Goal: Information Seeking & Learning: Learn about a topic

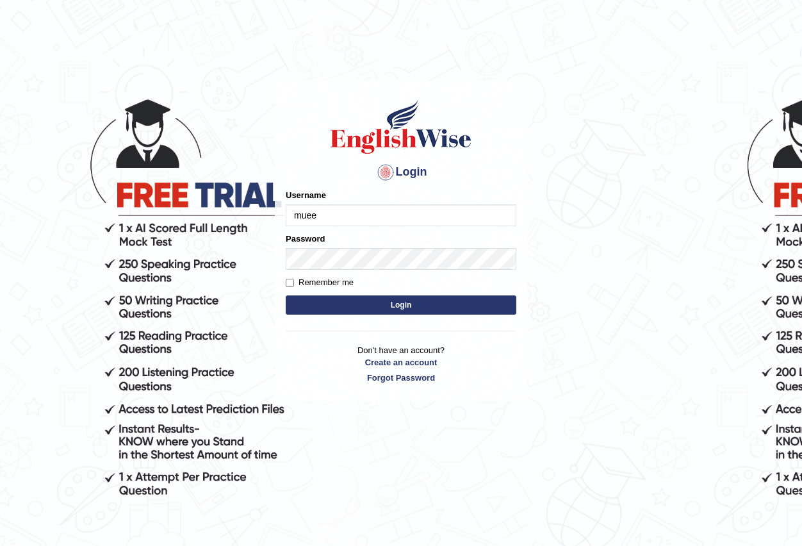
type input "mueen"
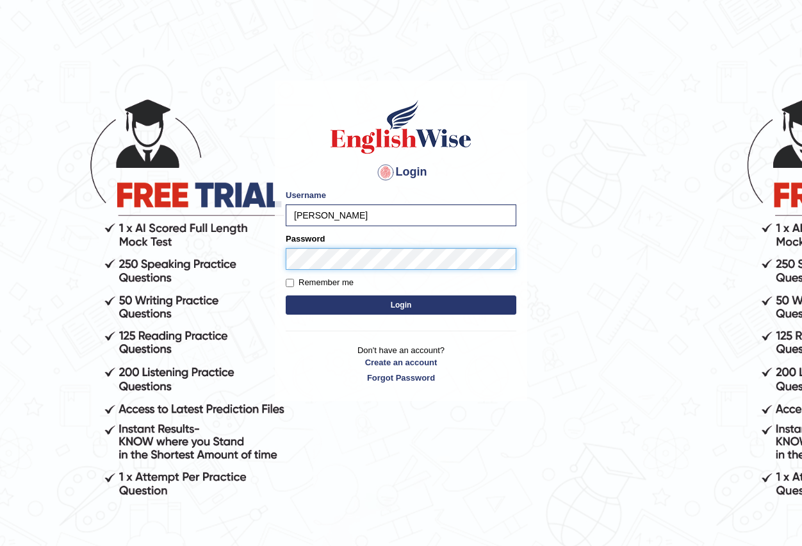
click at [286, 295] on button "Login" at bounding box center [401, 304] width 231 height 19
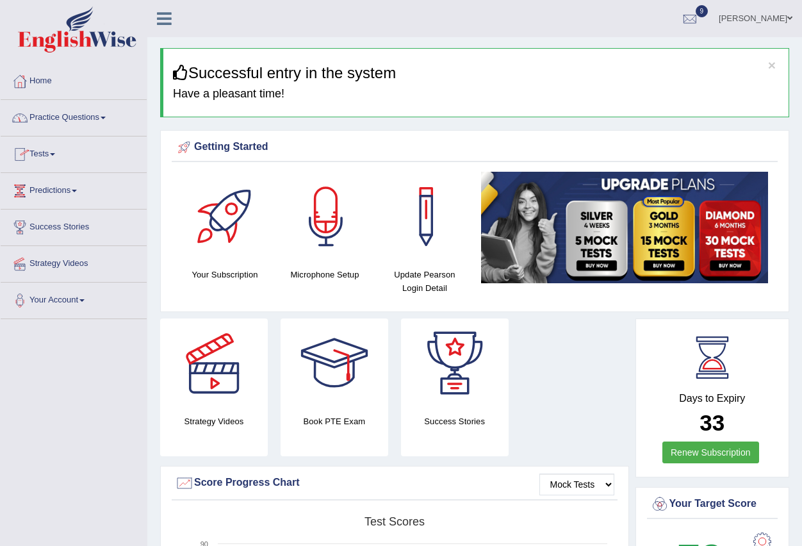
click at [69, 114] on link "Practice Questions" at bounding box center [74, 116] width 146 height 32
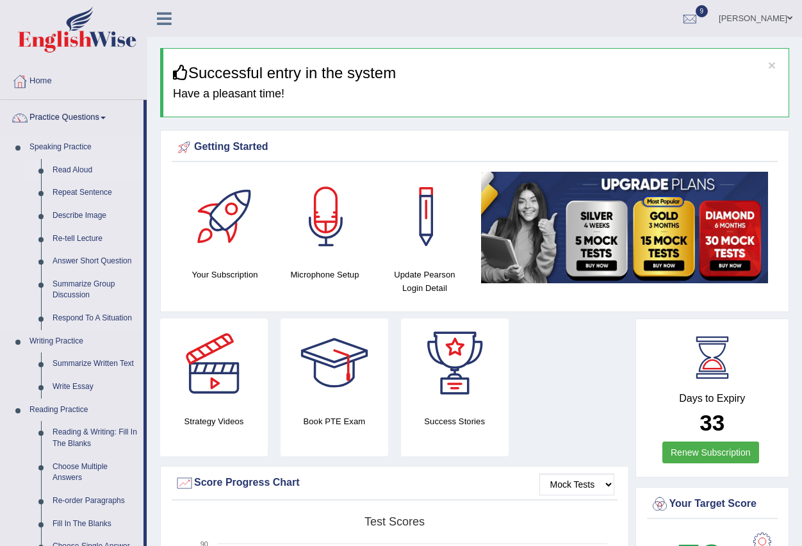
click at [77, 163] on link "Read Aloud" at bounding box center [95, 170] width 97 height 23
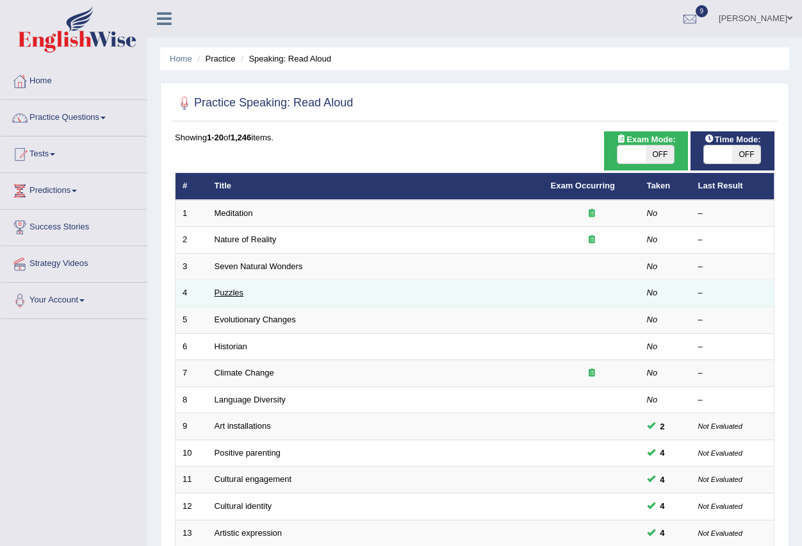
click at [234, 289] on link "Puzzles" at bounding box center [229, 293] width 29 height 10
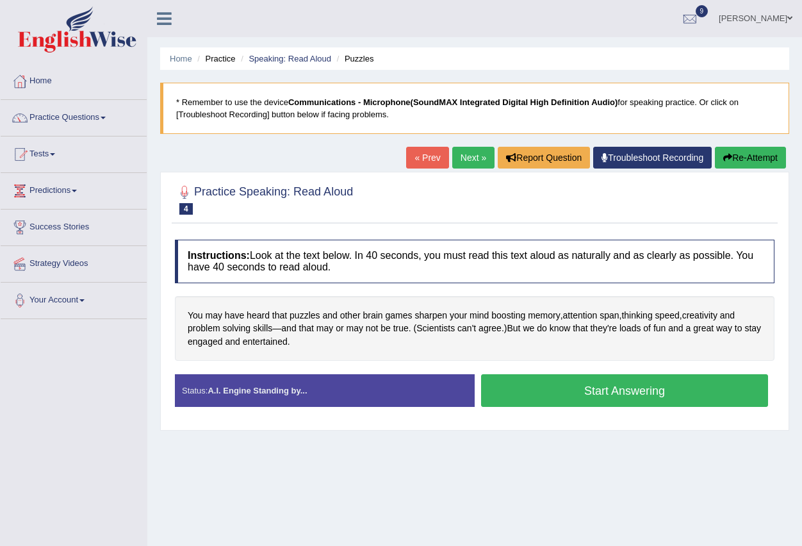
click at [669, 387] on button "Start Answering" at bounding box center [624, 390] width 287 height 33
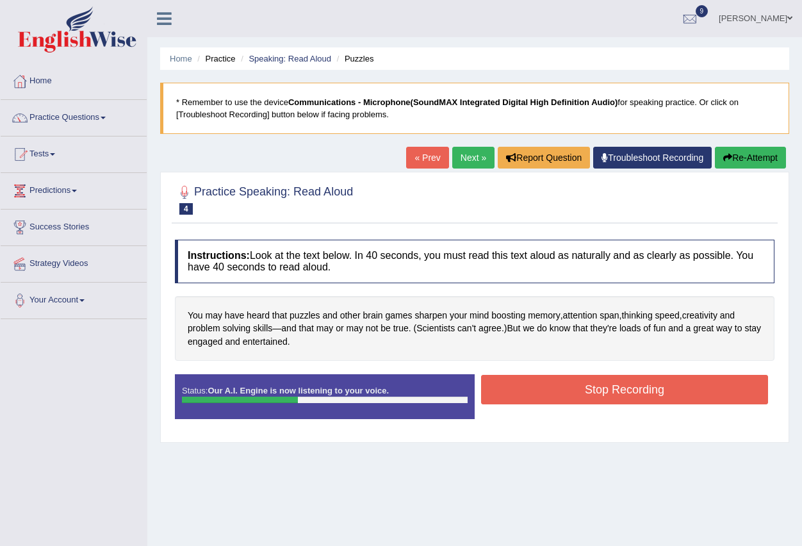
click at [667, 387] on button "Stop Recording" at bounding box center [624, 389] width 287 height 29
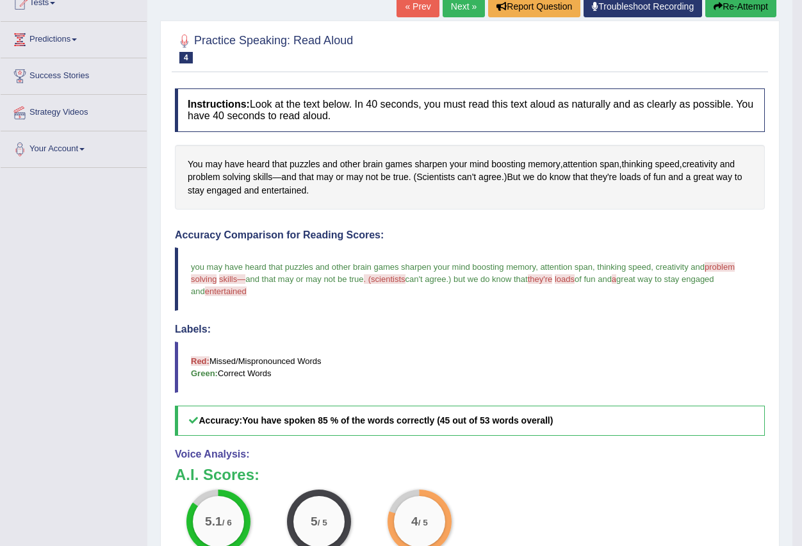
scroll to position [128, 0]
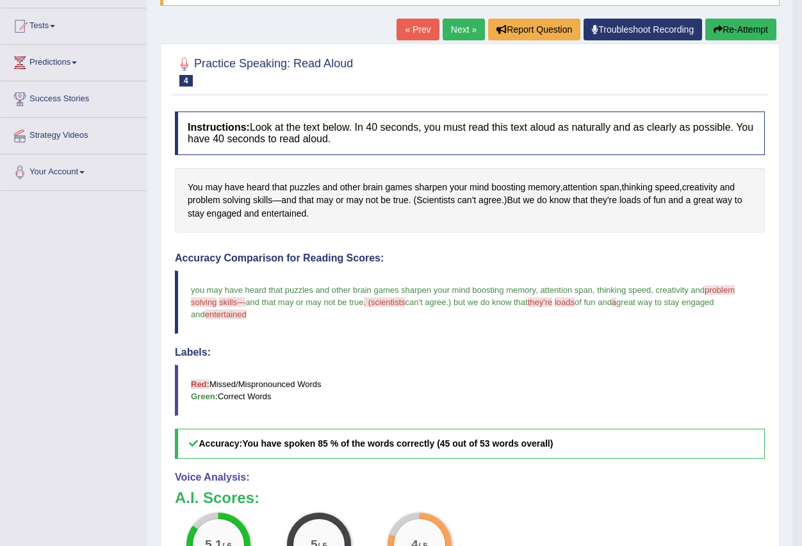
click at [459, 26] on link "Next »" at bounding box center [464, 30] width 42 height 22
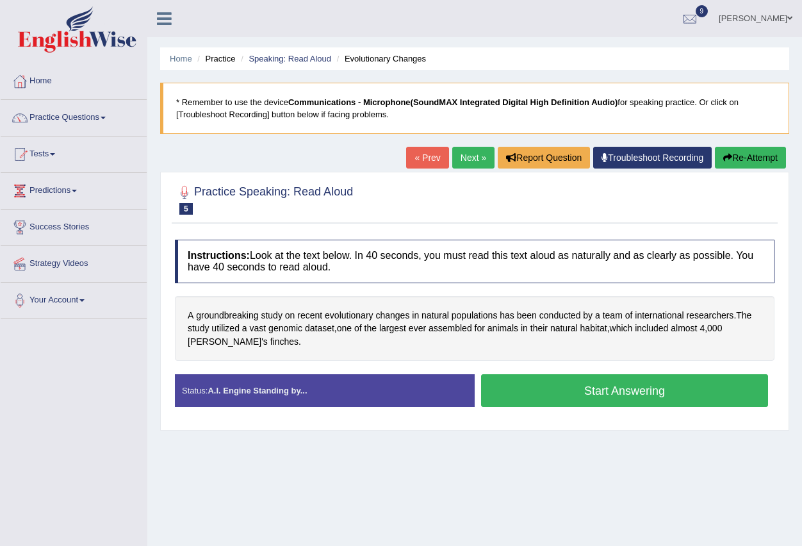
click at [584, 389] on button "Start Answering" at bounding box center [624, 390] width 287 height 33
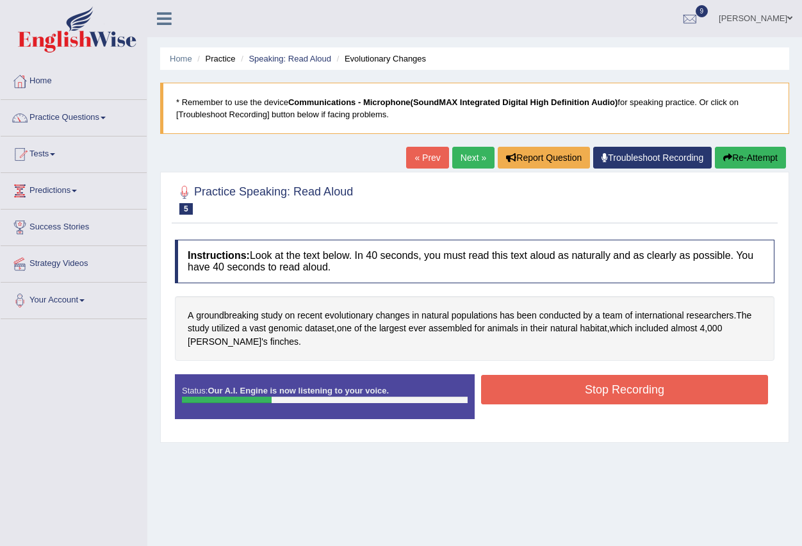
click at [709, 394] on button "Stop Recording" at bounding box center [624, 389] width 287 height 29
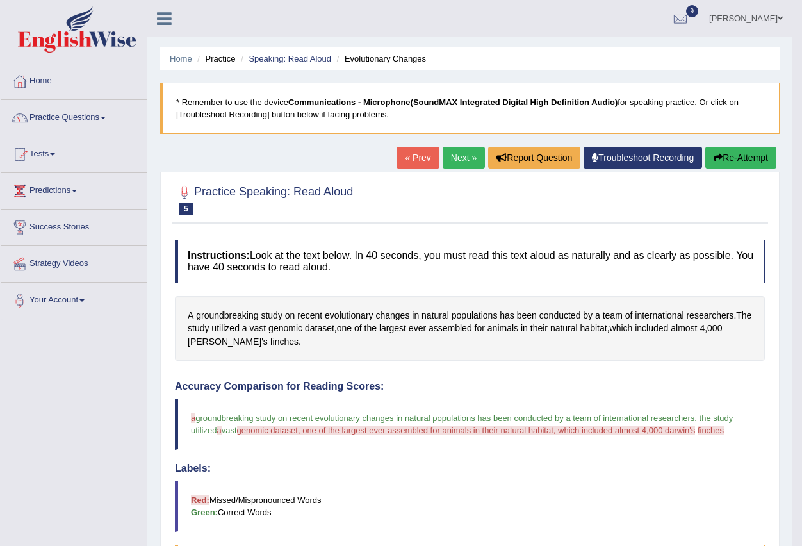
click at [745, 154] on button "Re-Attempt" at bounding box center [740, 158] width 71 height 22
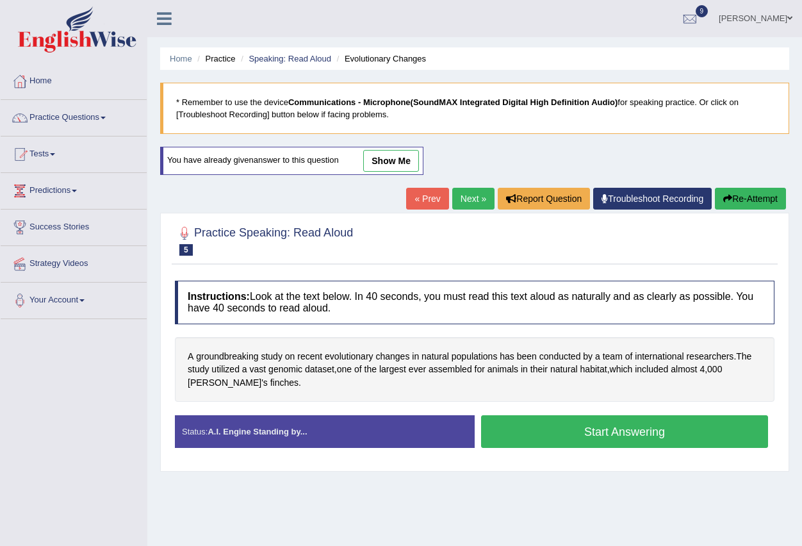
click at [660, 428] on button "Start Answering" at bounding box center [624, 431] width 287 height 33
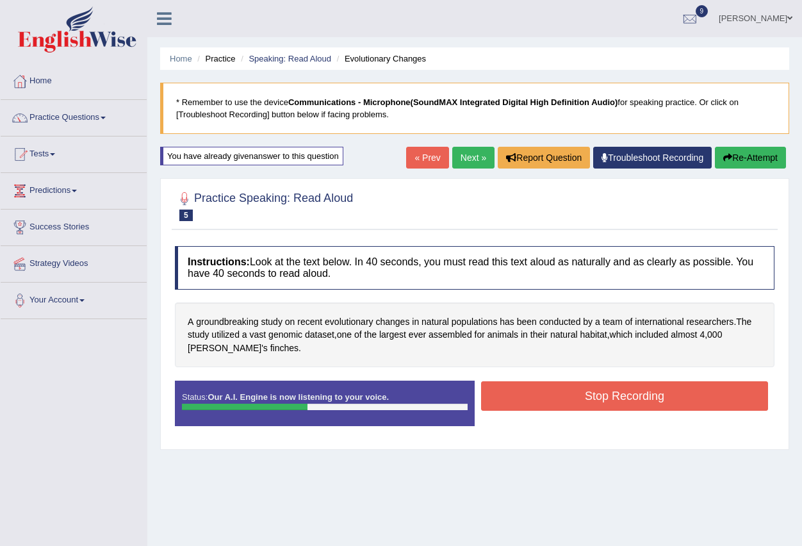
click at [689, 387] on button "Stop Recording" at bounding box center [624, 395] width 287 height 29
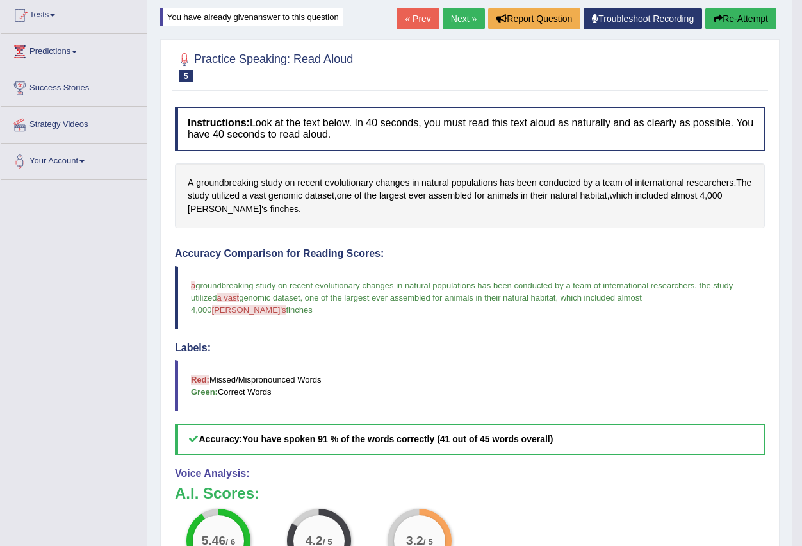
scroll to position [64, 0]
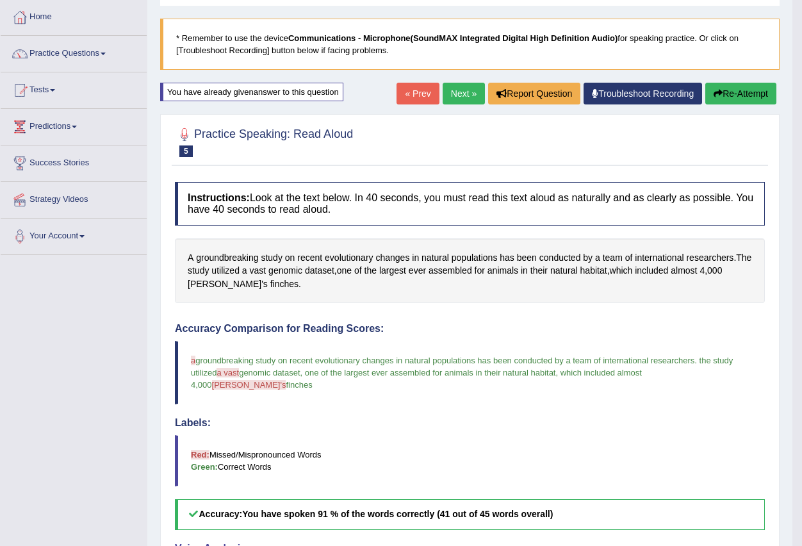
click at [473, 89] on link "Next »" at bounding box center [464, 94] width 42 height 22
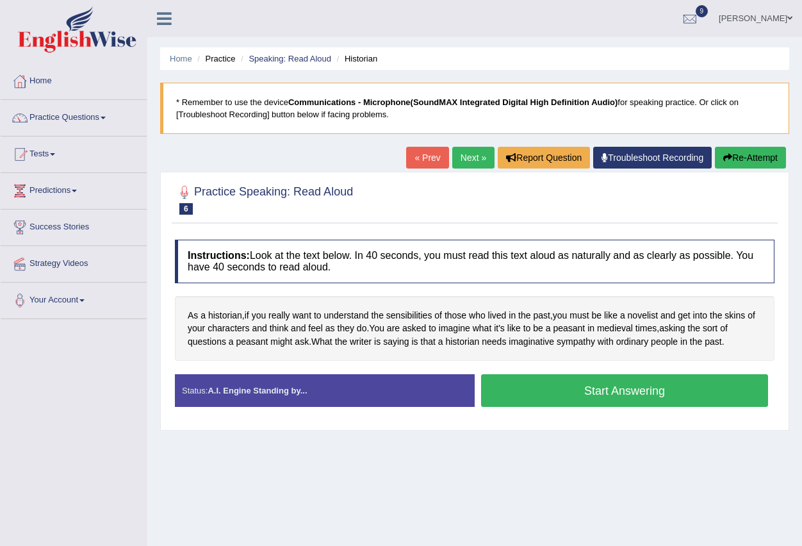
click at [592, 398] on button "Start Answering" at bounding box center [624, 390] width 287 height 33
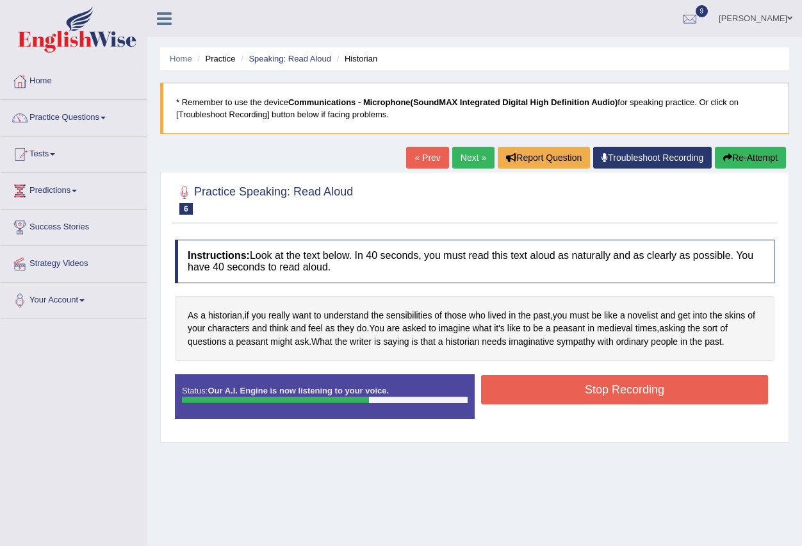
click at [594, 398] on button "Stop Recording" at bounding box center [624, 389] width 287 height 29
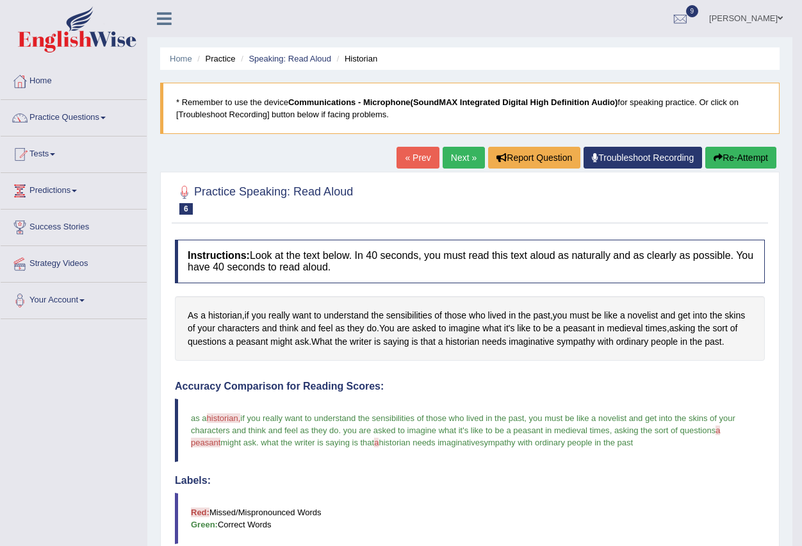
click at [449, 150] on link "Next »" at bounding box center [464, 158] width 42 height 22
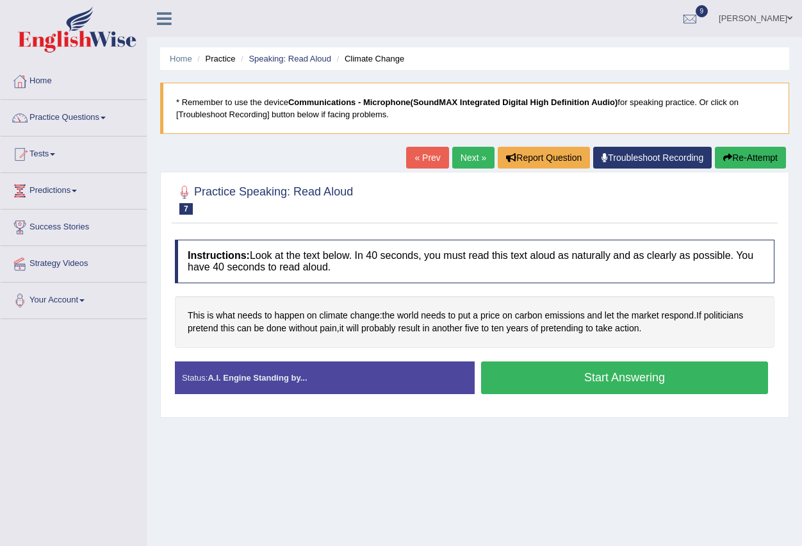
click at [536, 364] on button "Start Answering" at bounding box center [624, 377] width 287 height 33
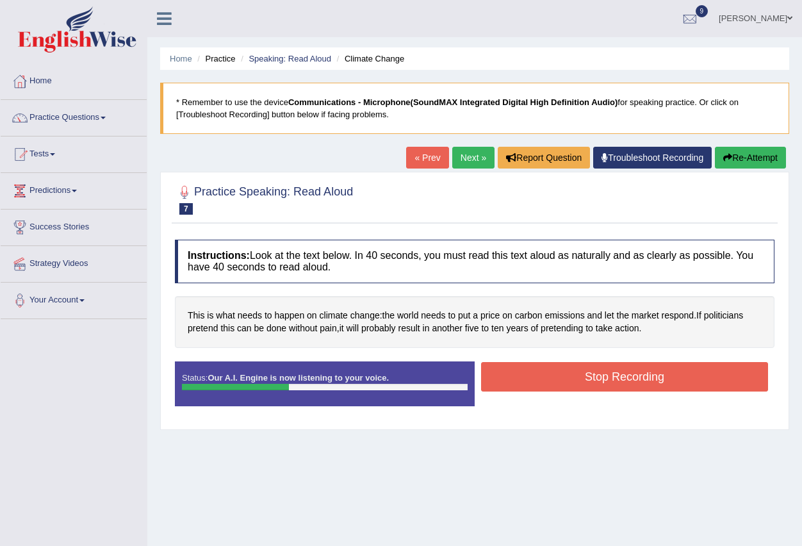
click at [536, 364] on button "Stop Recording" at bounding box center [624, 376] width 287 height 29
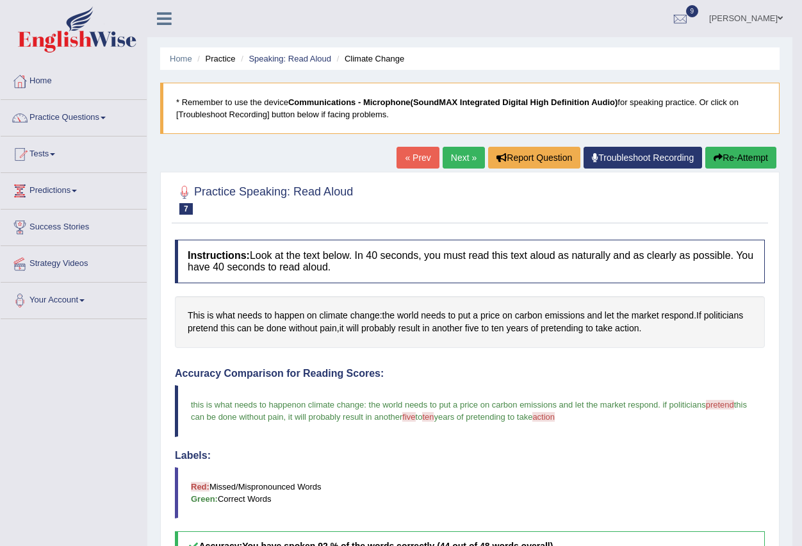
click at [464, 165] on link "Next »" at bounding box center [464, 158] width 42 height 22
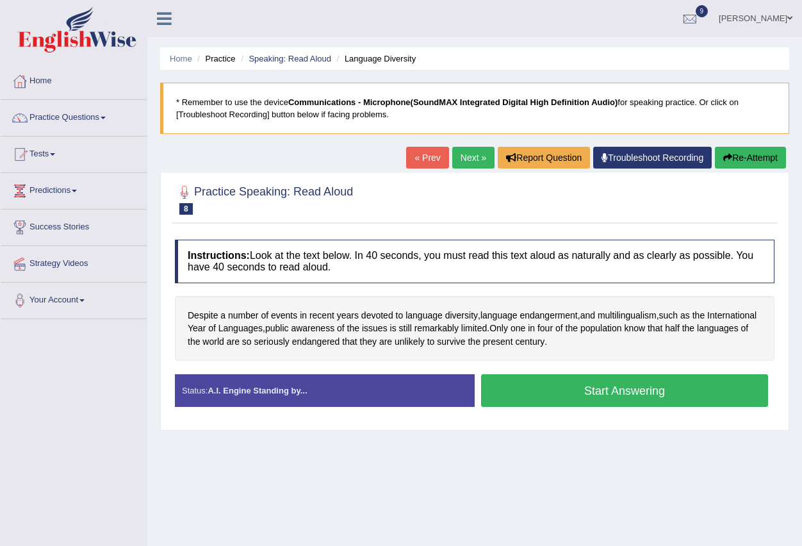
click at [582, 382] on button "Start Answering" at bounding box center [624, 390] width 287 height 33
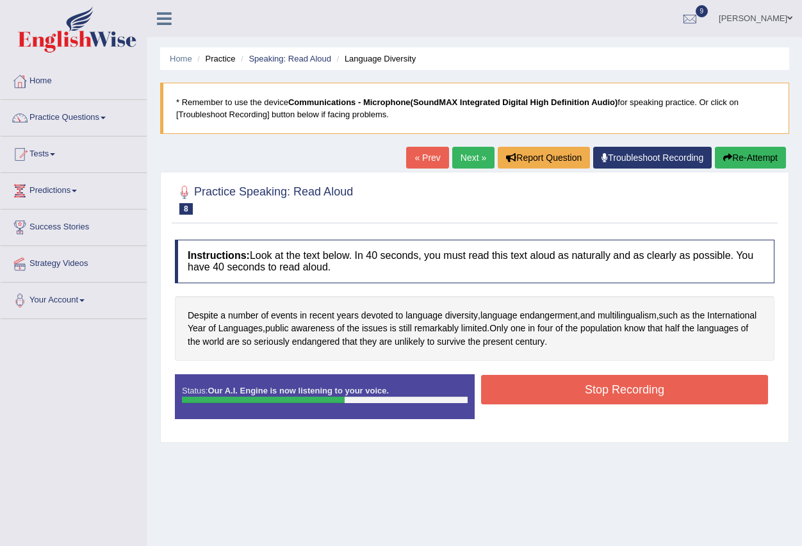
click at [582, 382] on button "Stop Recording" at bounding box center [624, 389] width 287 height 29
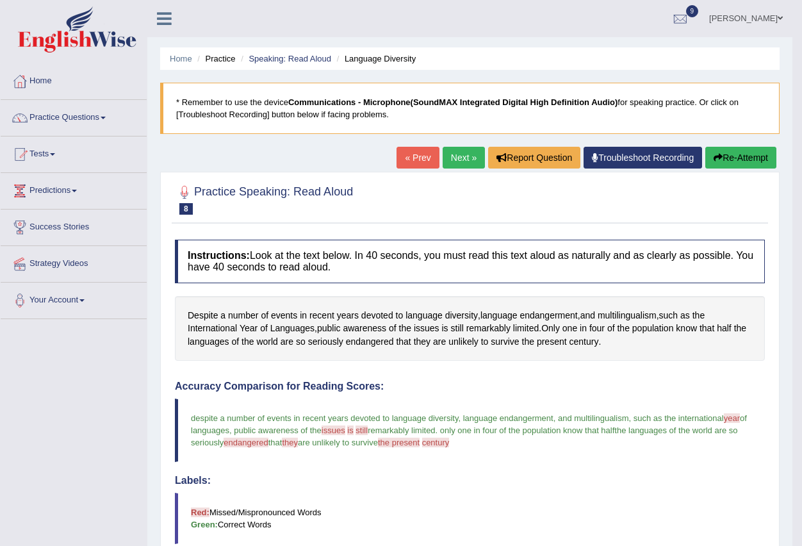
click at [460, 158] on link "Next »" at bounding box center [464, 158] width 42 height 22
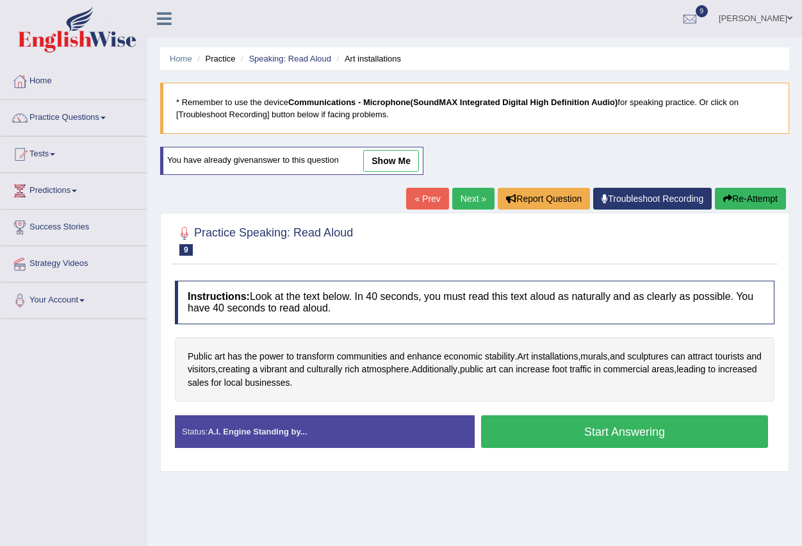
click at [646, 428] on button "Start Answering" at bounding box center [624, 431] width 287 height 33
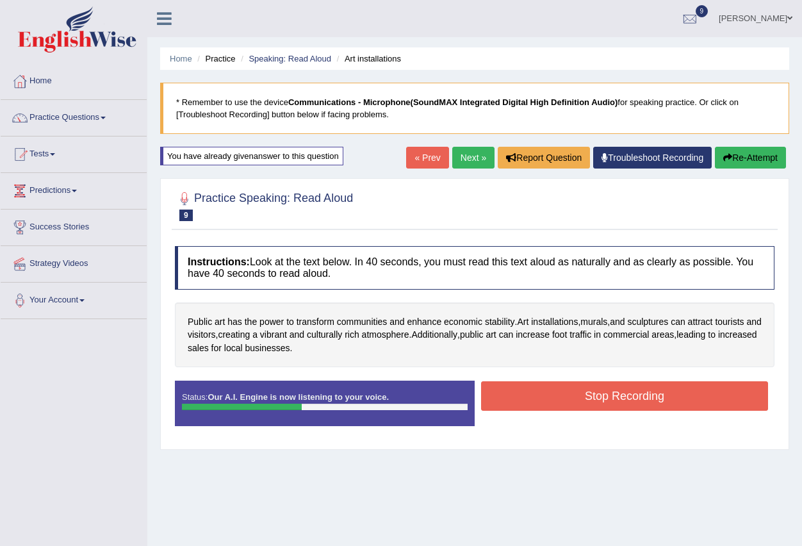
click at [637, 371] on div "Instructions: Look at the text below. In 40 seconds, you must read this text al…" at bounding box center [475, 341] width 606 height 202
click at [633, 389] on button "Stop Recording" at bounding box center [624, 395] width 287 height 29
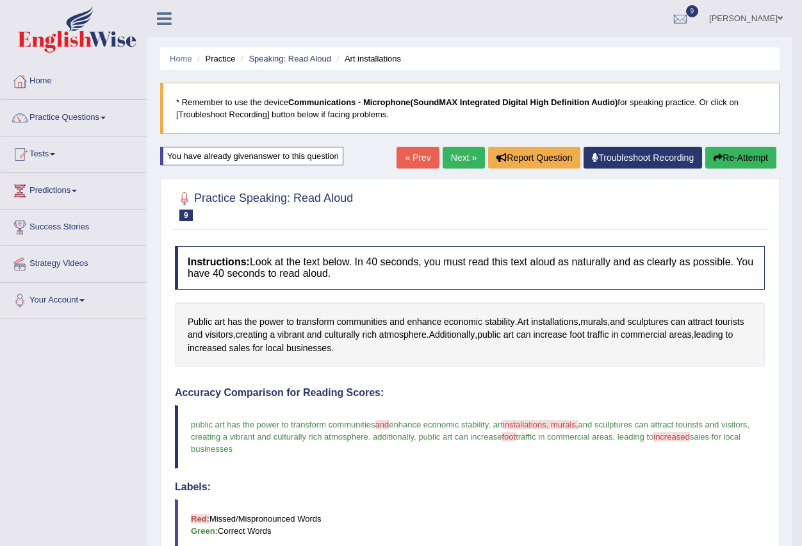
click at [443, 159] on link "Next »" at bounding box center [464, 158] width 42 height 22
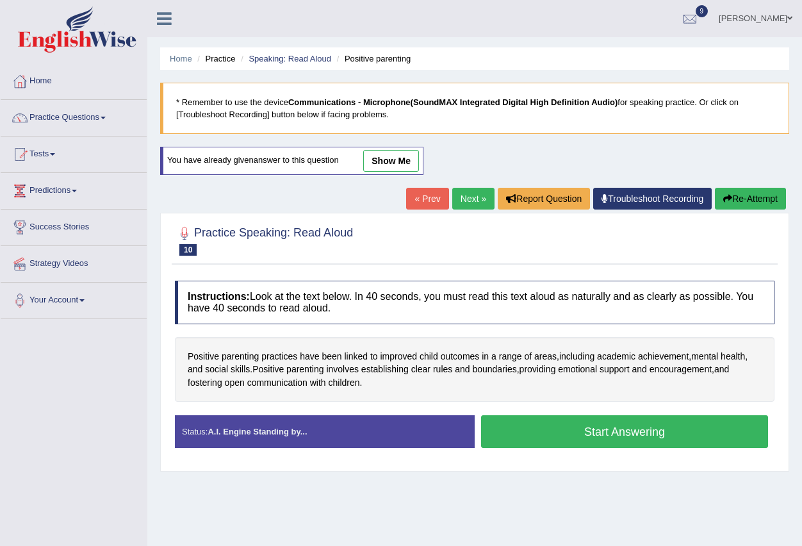
click at [666, 430] on button "Start Answering" at bounding box center [624, 431] width 287 height 33
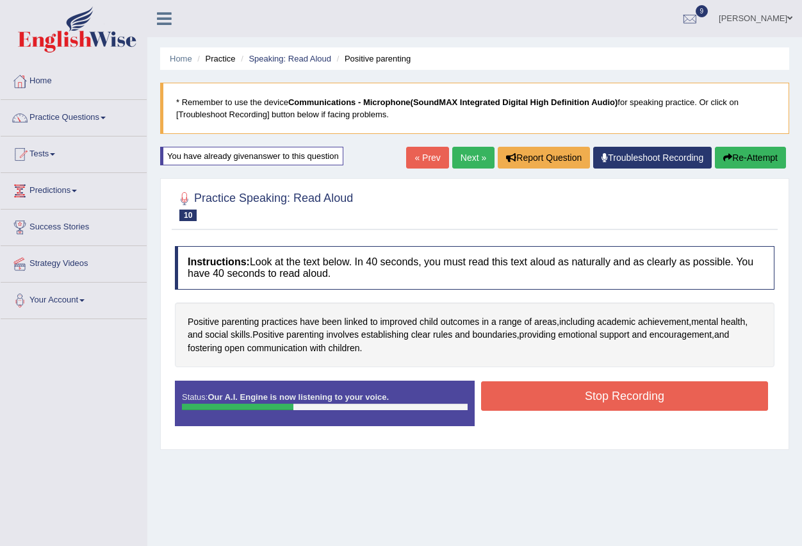
click at [669, 401] on button "Stop Recording" at bounding box center [624, 395] width 287 height 29
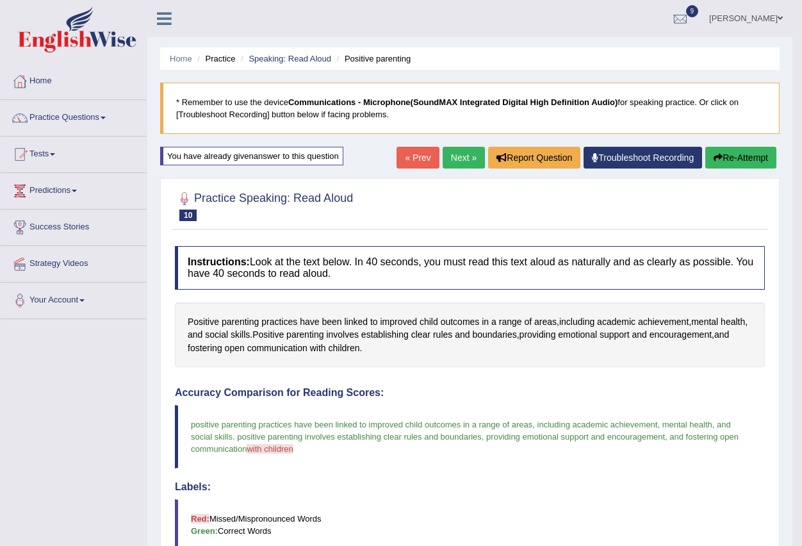
click at [462, 165] on link "Next »" at bounding box center [464, 158] width 42 height 22
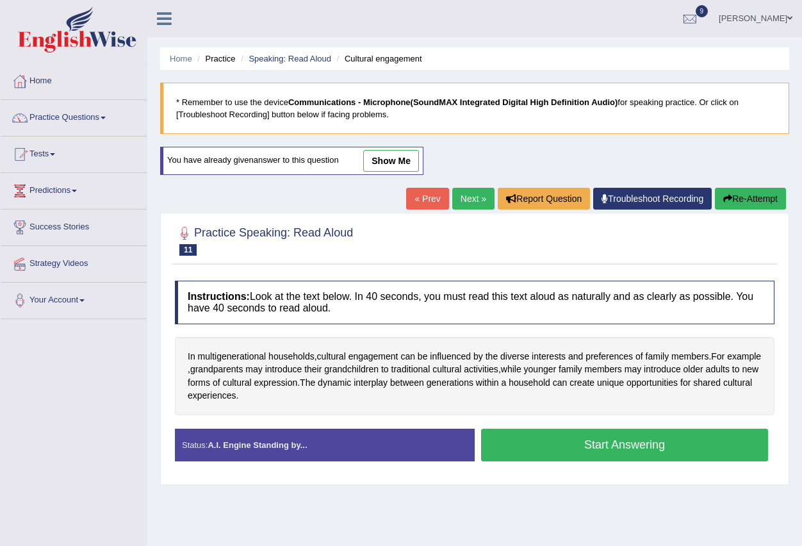
click at [471, 199] on link "Next »" at bounding box center [473, 199] width 42 height 22
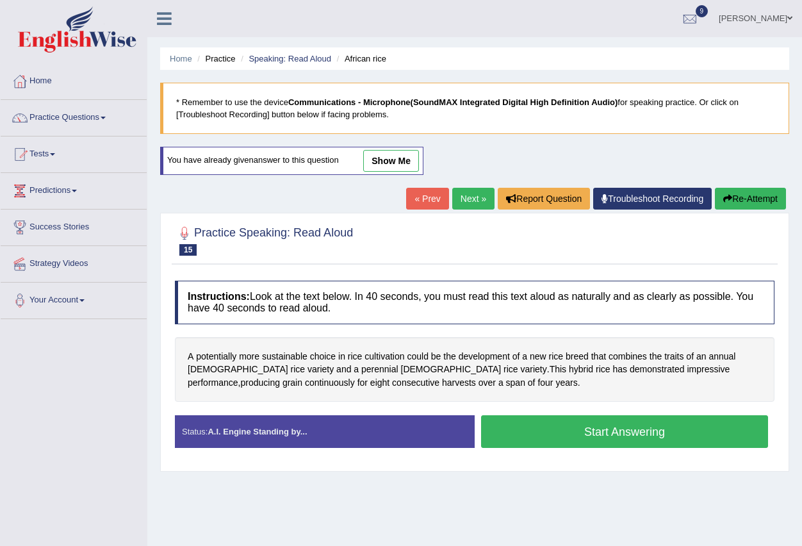
click at [604, 423] on button "Start Answering" at bounding box center [624, 431] width 287 height 33
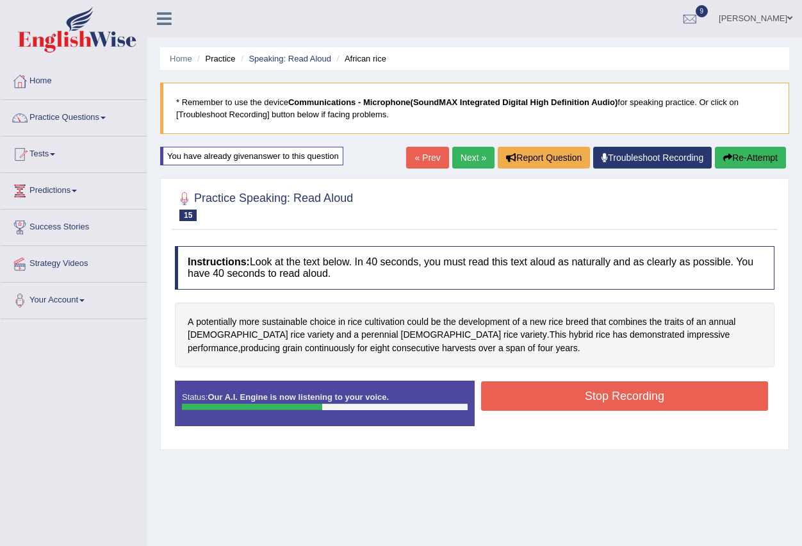
click at [621, 392] on button "Stop Recording" at bounding box center [624, 395] width 287 height 29
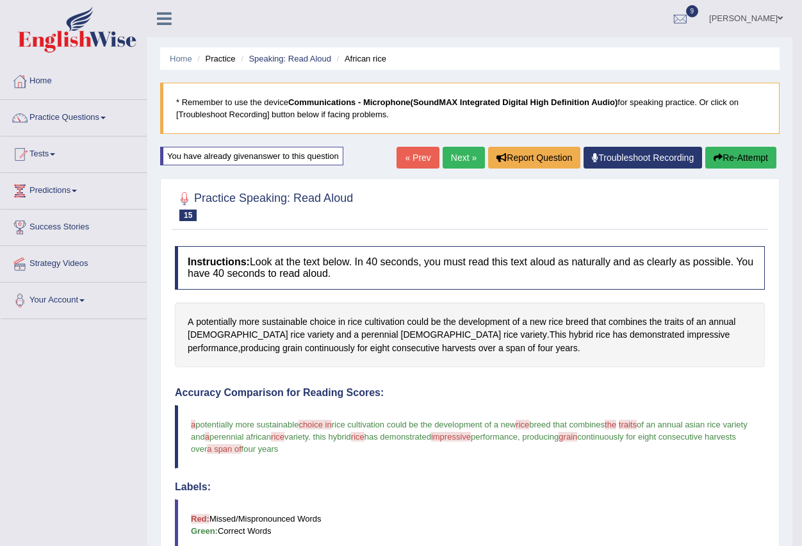
click at [455, 163] on link "Next »" at bounding box center [464, 158] width 42 height 22
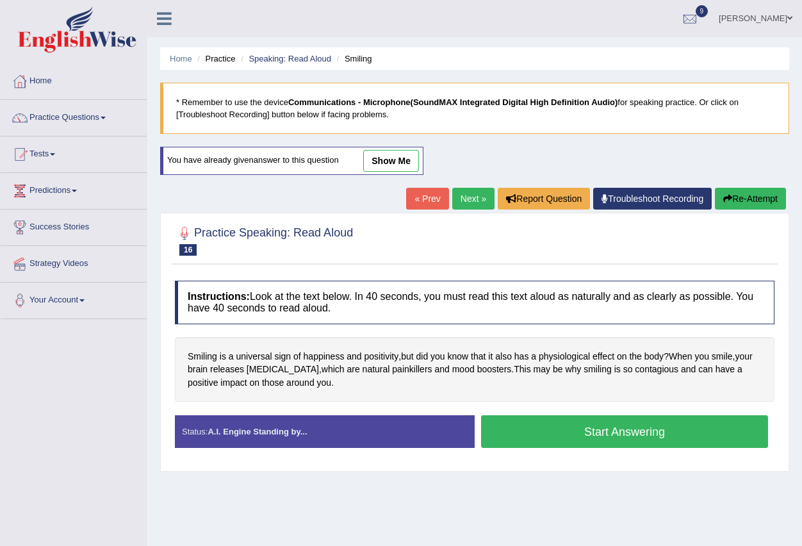
click at [635, 427] on button "Start Answering" at bounding box center [624, 431] width 287 height 33
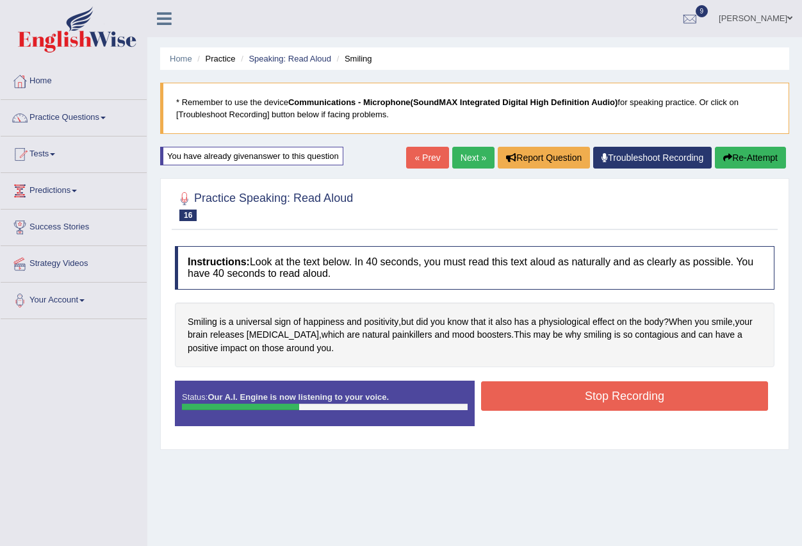
click at [648, 396] on button "Stop Recording" at bounding box center [624, 395] width 287 height 29
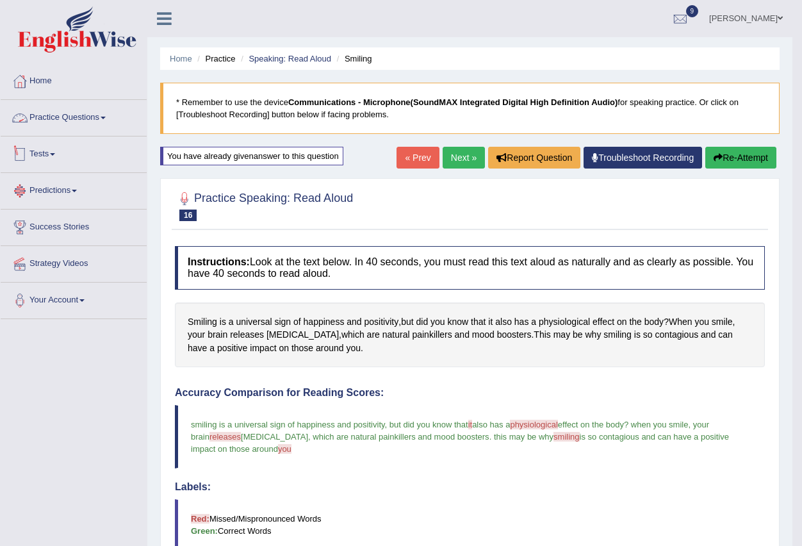
click at [117, 110] on link "Practice Questions" at bounding box center [74, 116] width 146 height 32
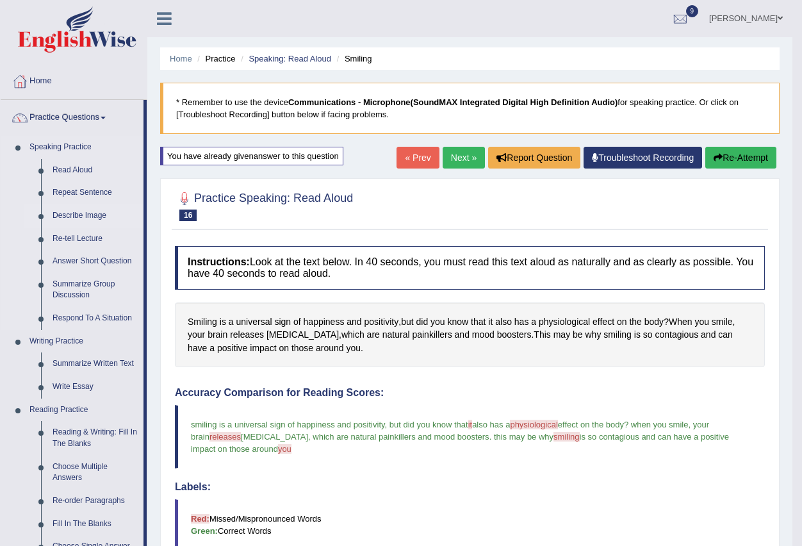
click at [90, 208] on link "Describe Image" at bounding box center [95, 215] width 97 height 23
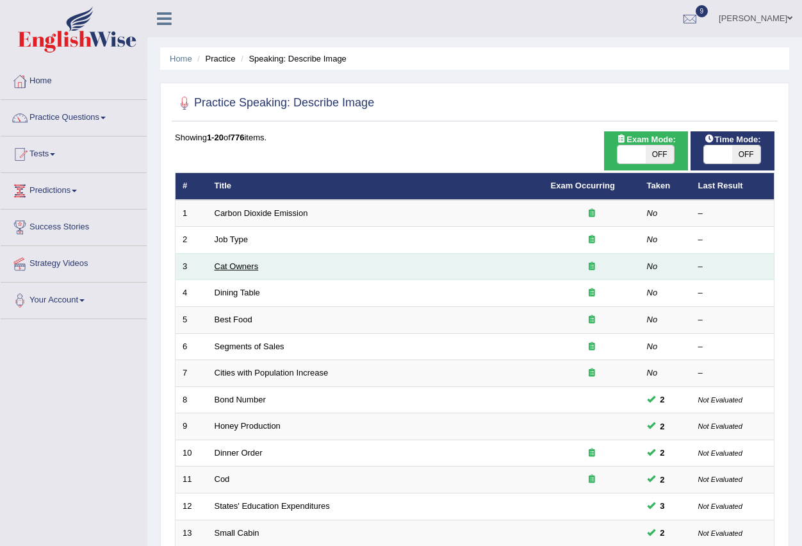
click at [227, 266] on link "Cat Owners" at bounding box center [237, 266] width 44 height 10
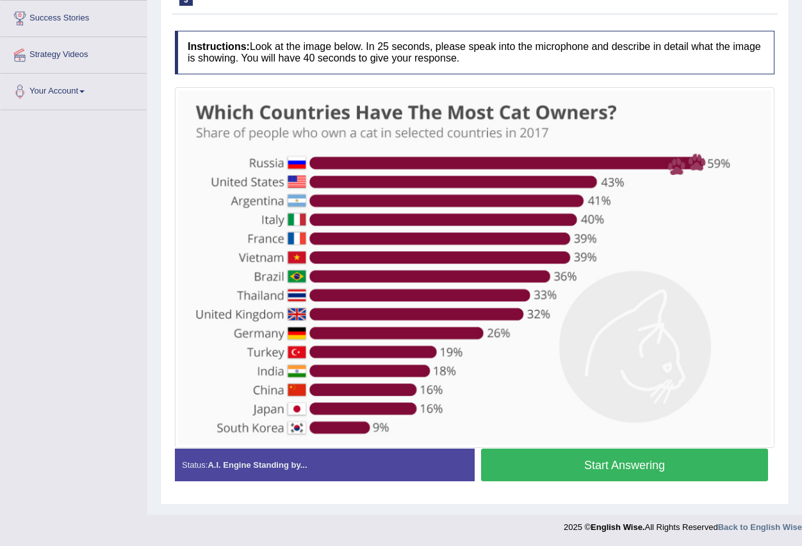
scroll to position [209, 0]
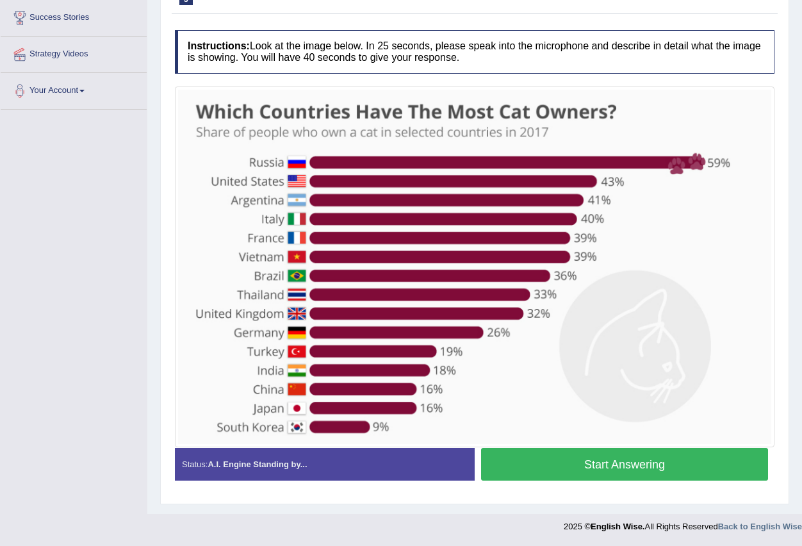
click at [646, 475] on button "Start Answering" at bounding box center [624, 464] width 287 height 33
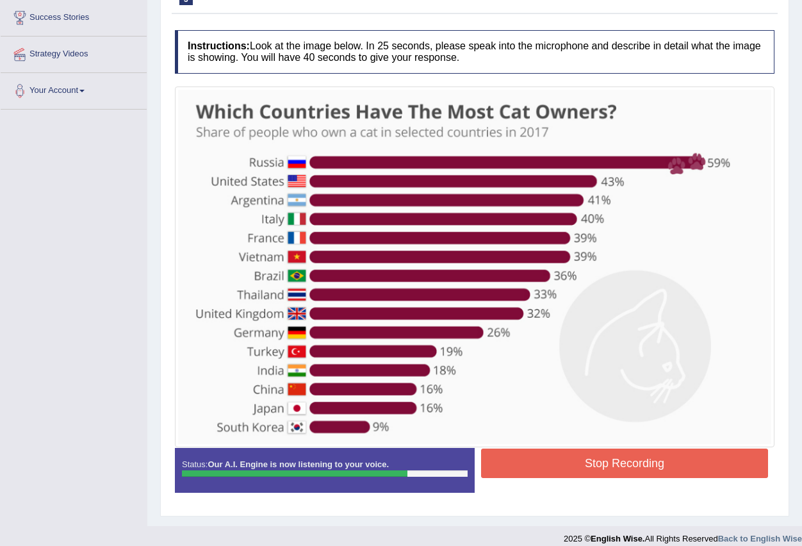
click at [651, 457] on button "Stop Recording" at bounding box center [624, 462] width 287 height 29
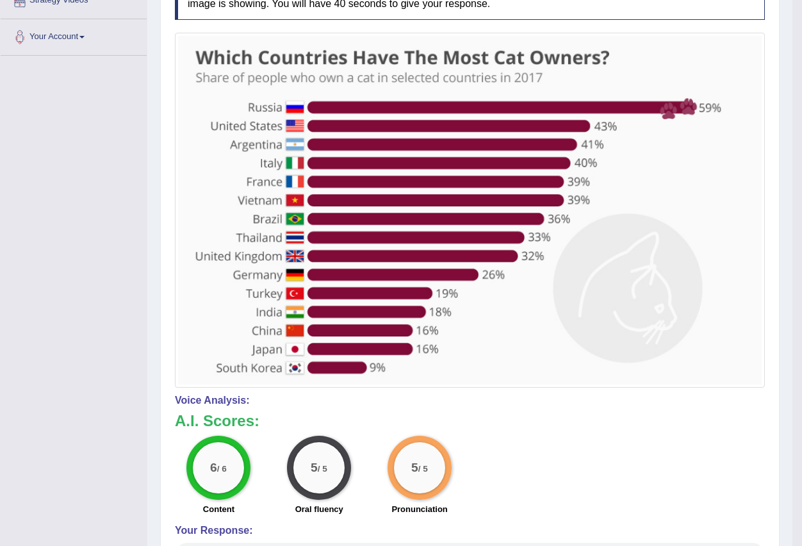
scroll to position [81, 0]
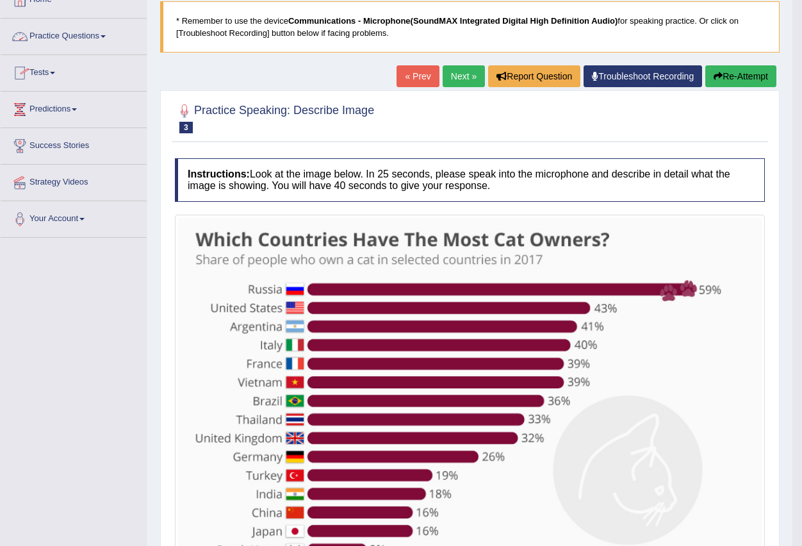
click at [106, 37] on span at bounding box center [103, 36] width 5 height 3
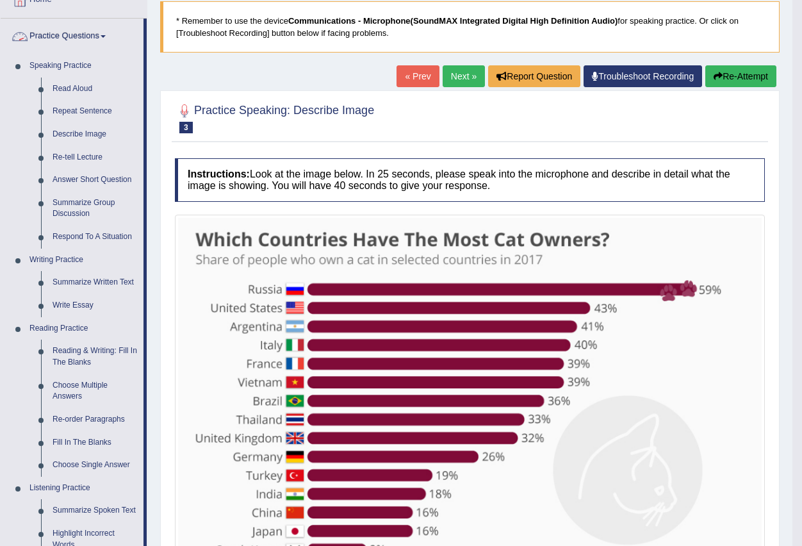
click at [106, 35] on span at bounding box center [103, 36] width 5 height 3
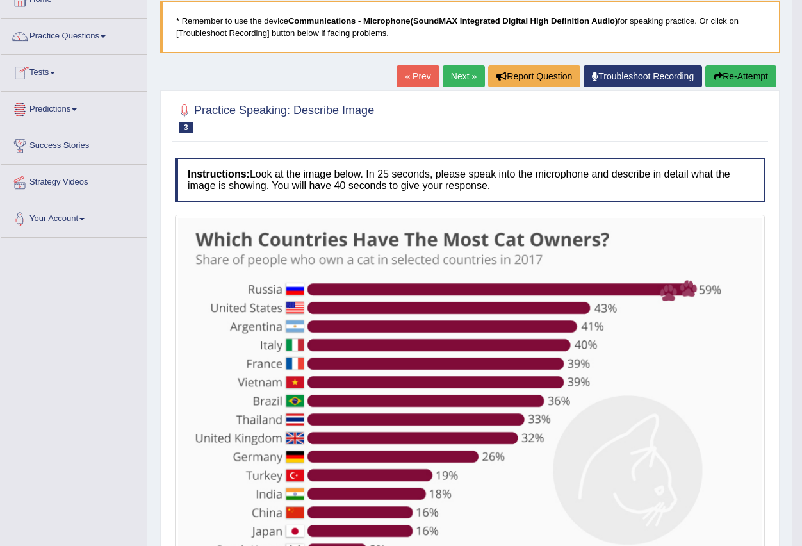
click at [55, 73] on span at bounding box center [52, 73] width 5 height 3
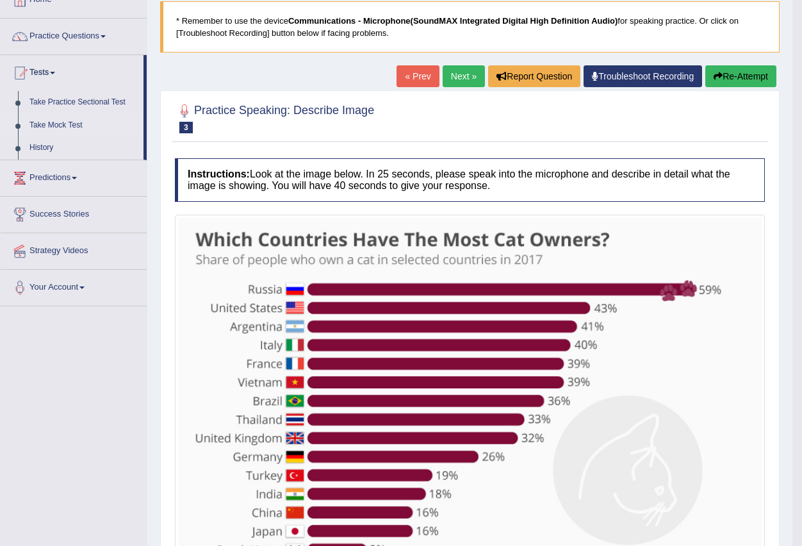
click at [66, 120] on link "Take Mock Test" at bounding box center [84, 125] width 120 height 23
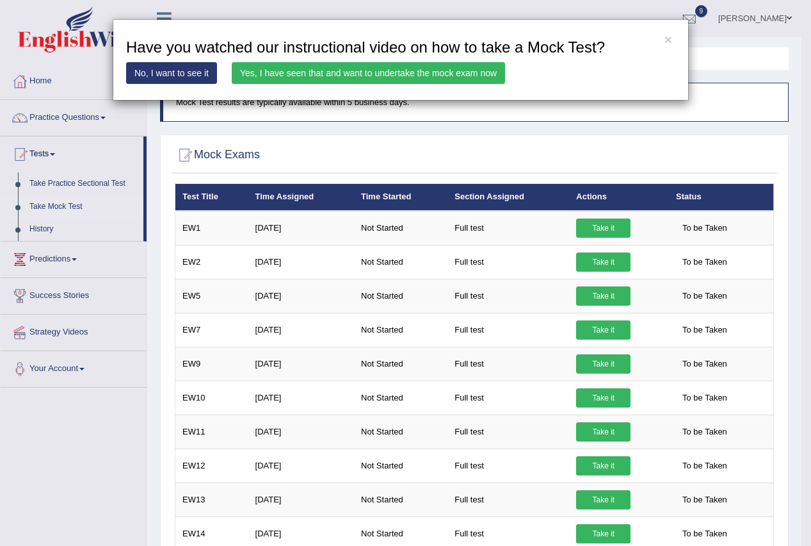
click at [334, 71] on link "Yes, I have seen that and want to undertake the mock exam now" at bounding box center [368, 73] width 273 height 22
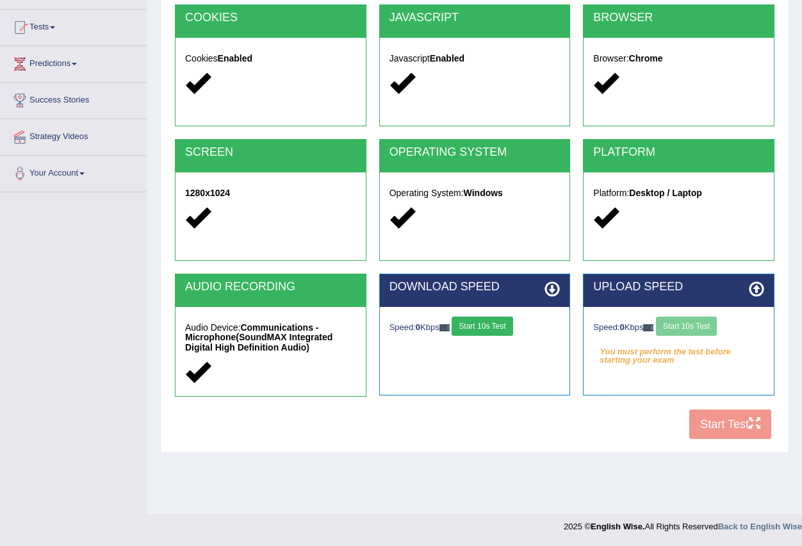
click at [494, 320] on button "Start 10s Test" at bounding box center [482, 325] width 61 height 19
click at [494, 320] on button "Start 10s Test" at bounding box center [496, 325] width 61 height 19
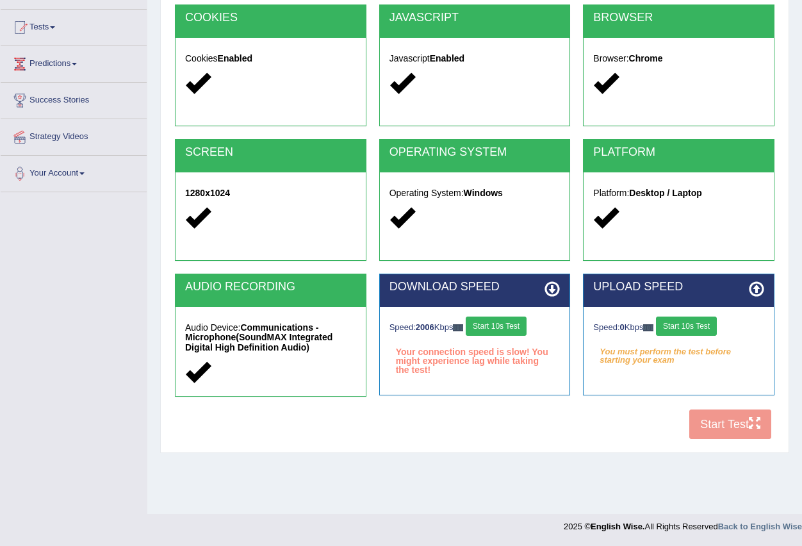
click at [494, 320] on button "Start 10s Test" at bounding box center [496, 325] width 61 height 19
click at [694, 320] on button "Start 10s Test" at bounding box center [686, 325] width 61 height 19
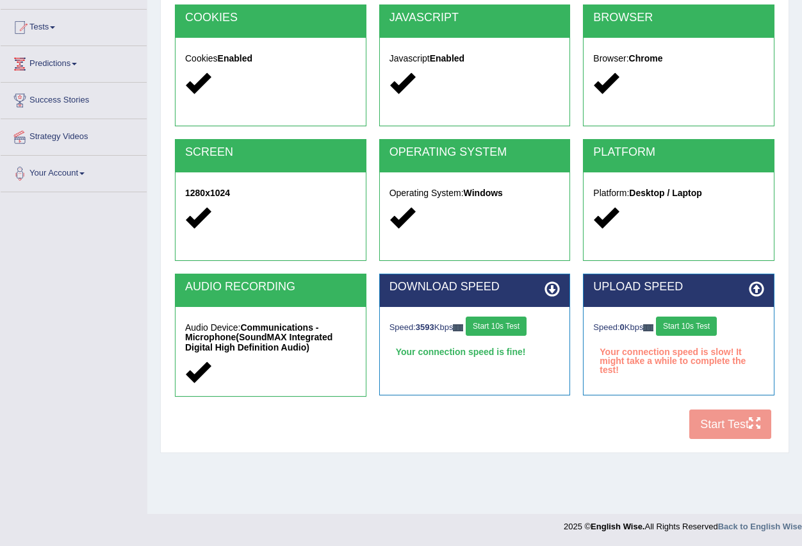
click at [694, 320] on button "Start 10s Test" at bounding box center [686, 325] width 61 height 19
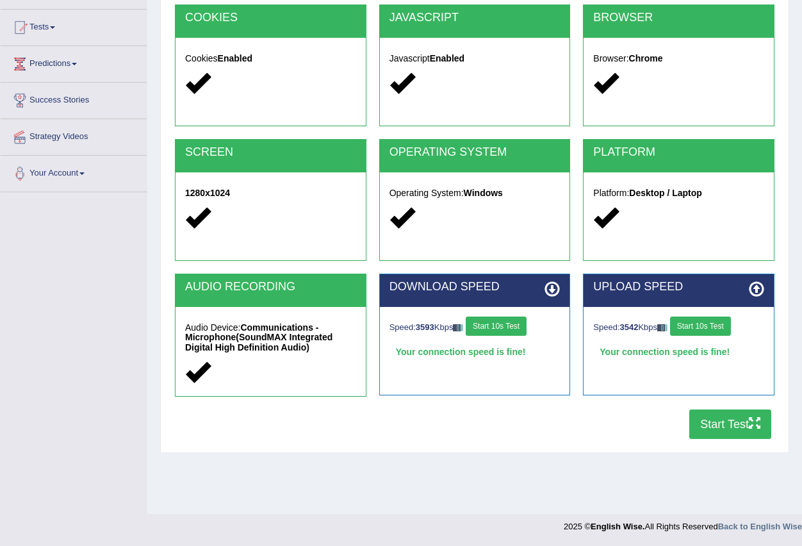
click at [721, 437] on button "Start Test" at bounding box center [730, 423] width 82 height 29
